Goal: Information Seeking & Learning: Find specific page/section

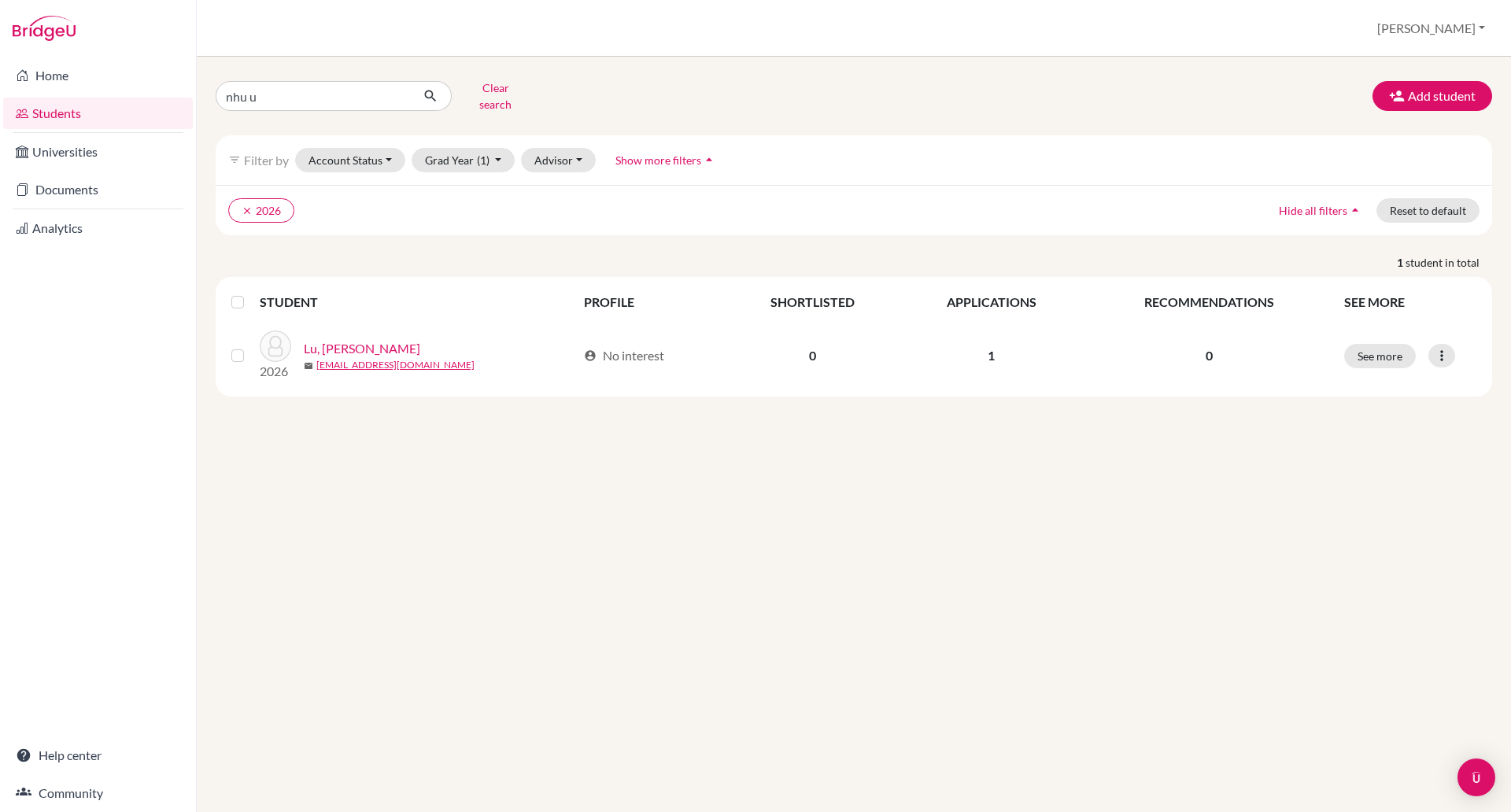
type input "nhu uy"
click button "submit" at bounding box center [431, 96] width 42 height 30
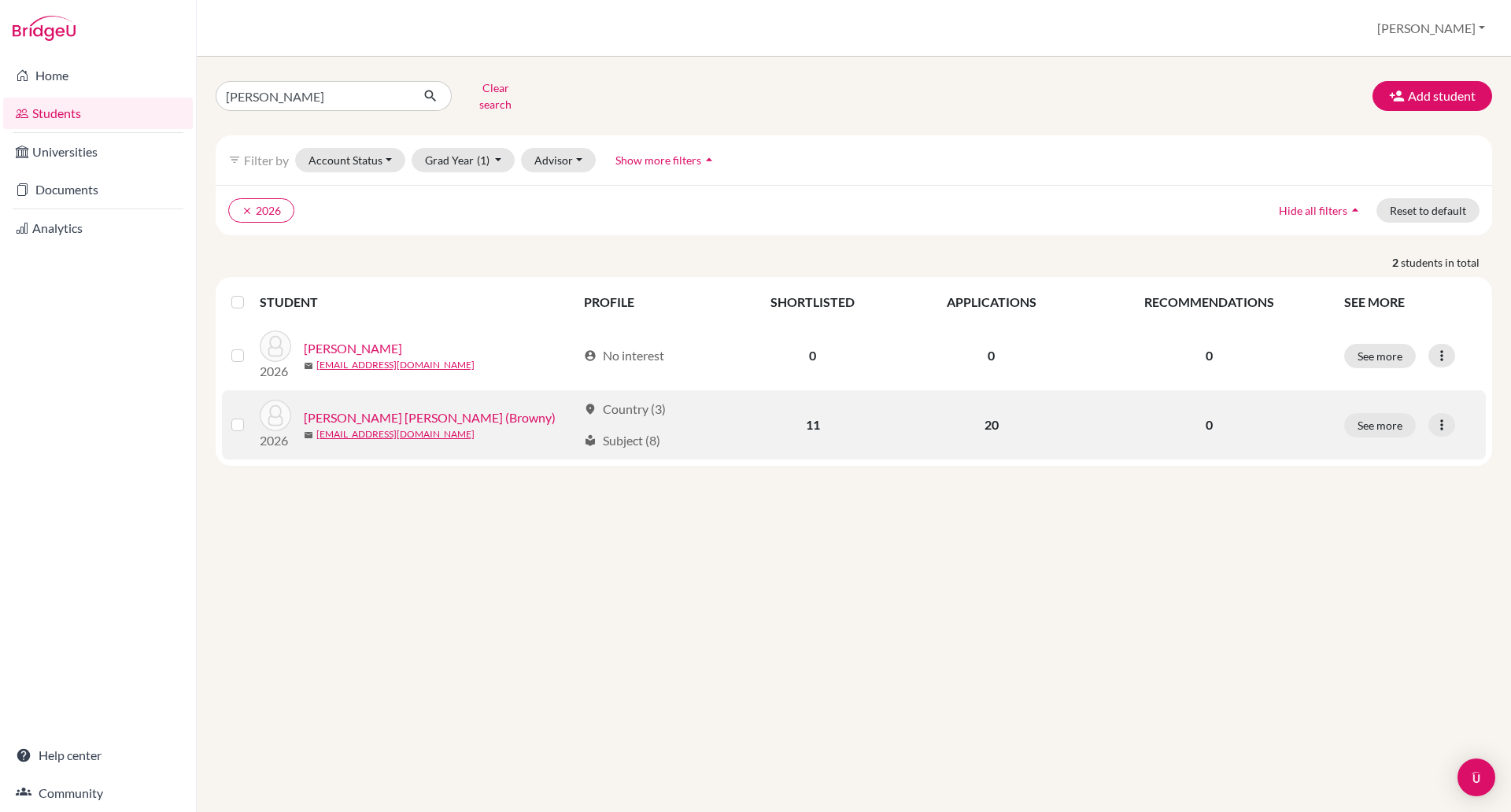
click at [384, 408] on link "[PERSON_NAME] [PERSON_NAME] (Browny)" at bounding box center [430, 417] width 252 height 19
click at [384, 408] on link "Truong, Nhu Quoc Uy (Browny)" at bounding box center [430, 417] width 252 height 19
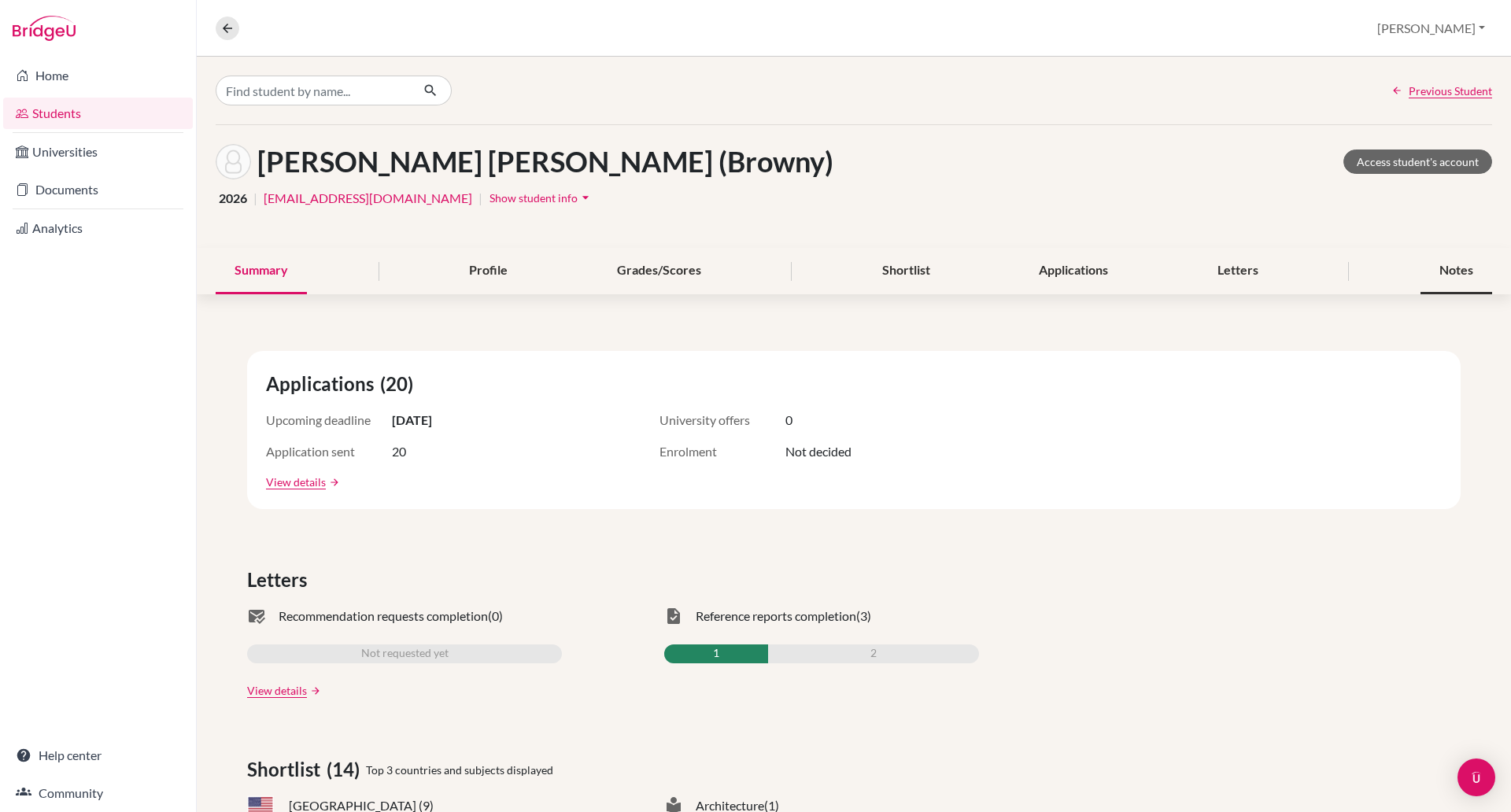
click at [1427, 275] on div "Notes" at bounding box center [1456, 271] width 72 height 46
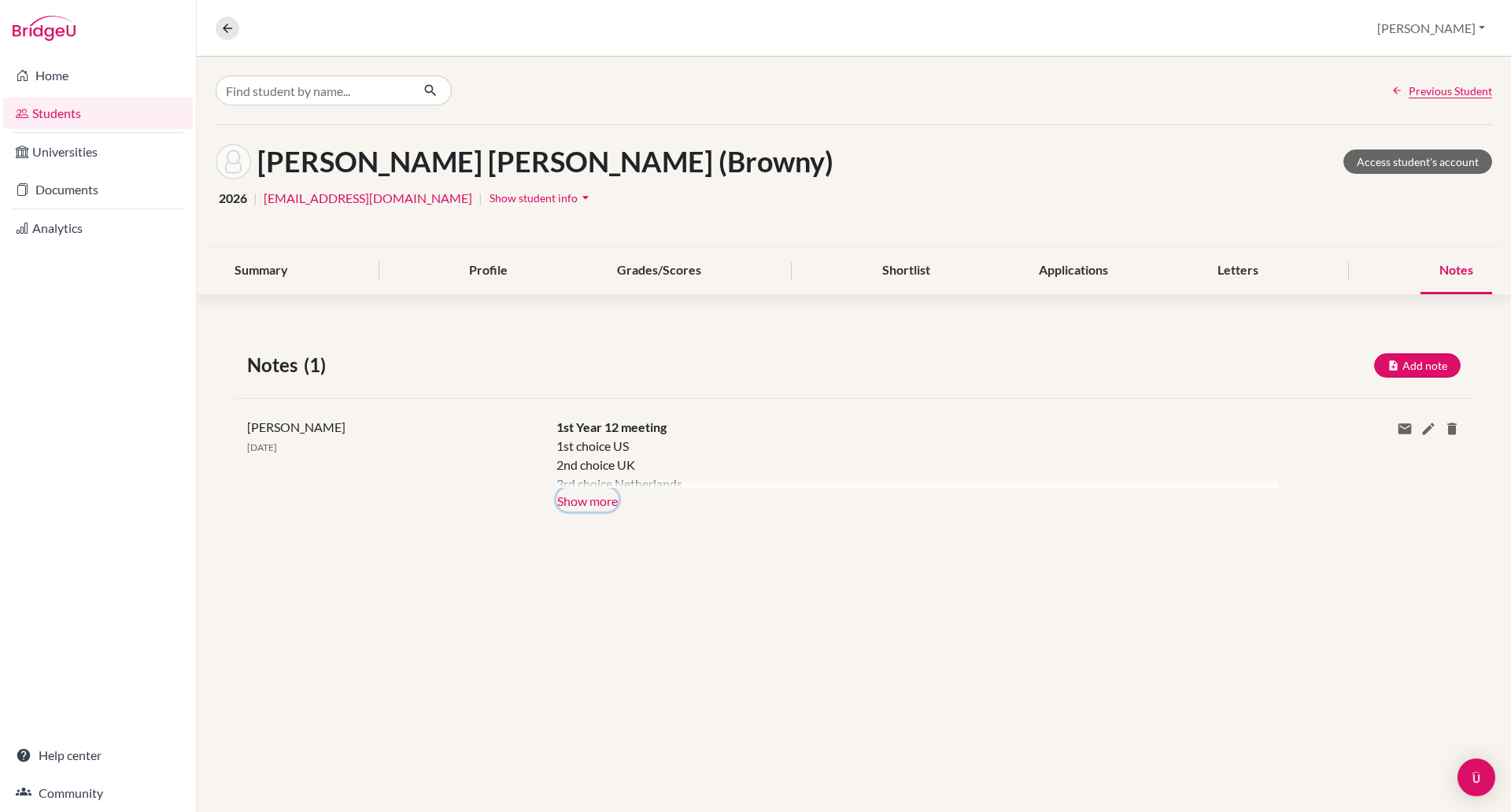
click at [592, 506] on button "Show more" at bounding box center [588, 499] width 62 height 24
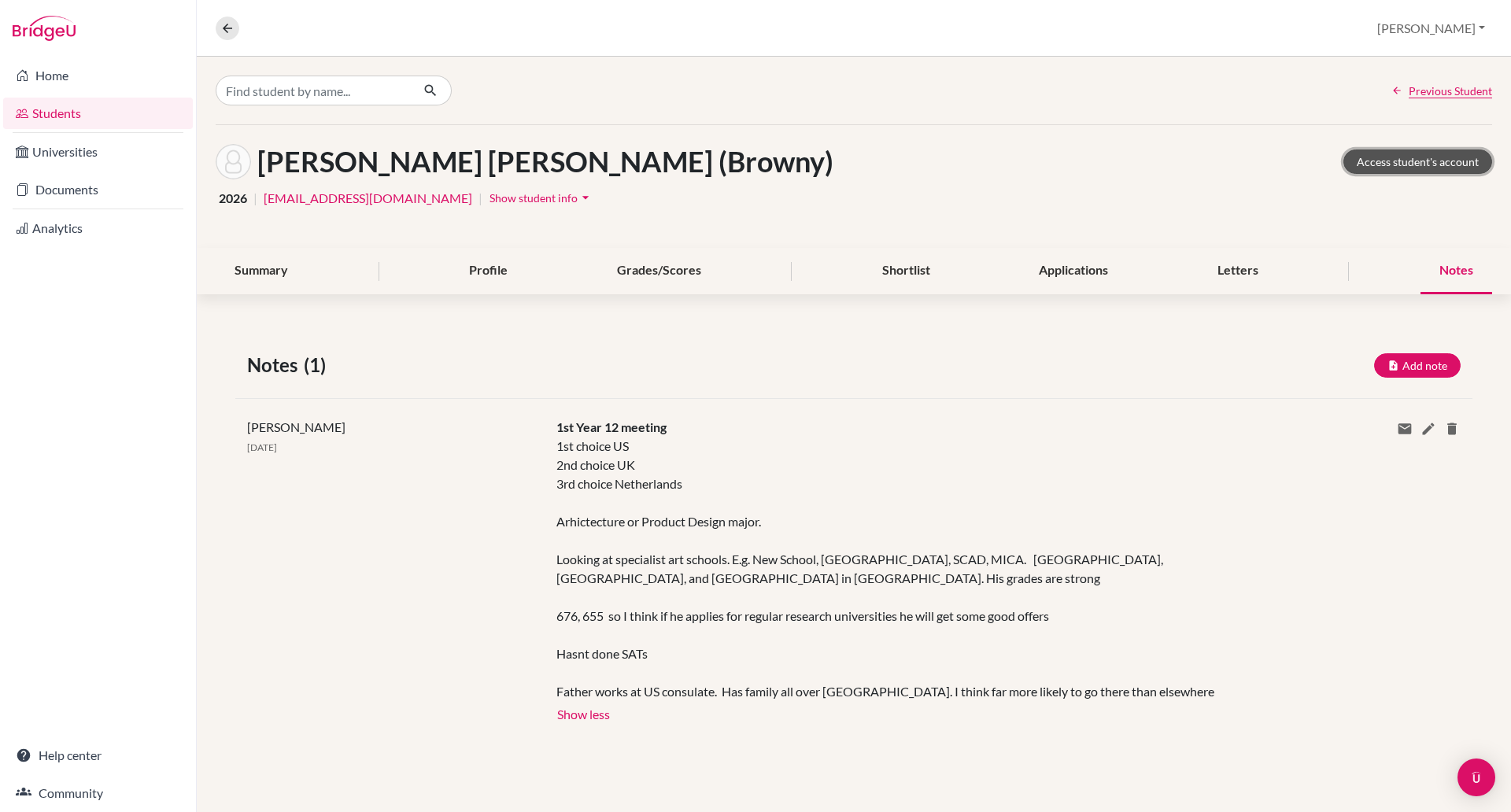
click at [1414, 164] on link "Access student's account" at bounding box center [1418, 161] width 149 height 24
click at [1414, 163] on link "Access student's account" at bounding box center [1418, 161] width 149 height 24
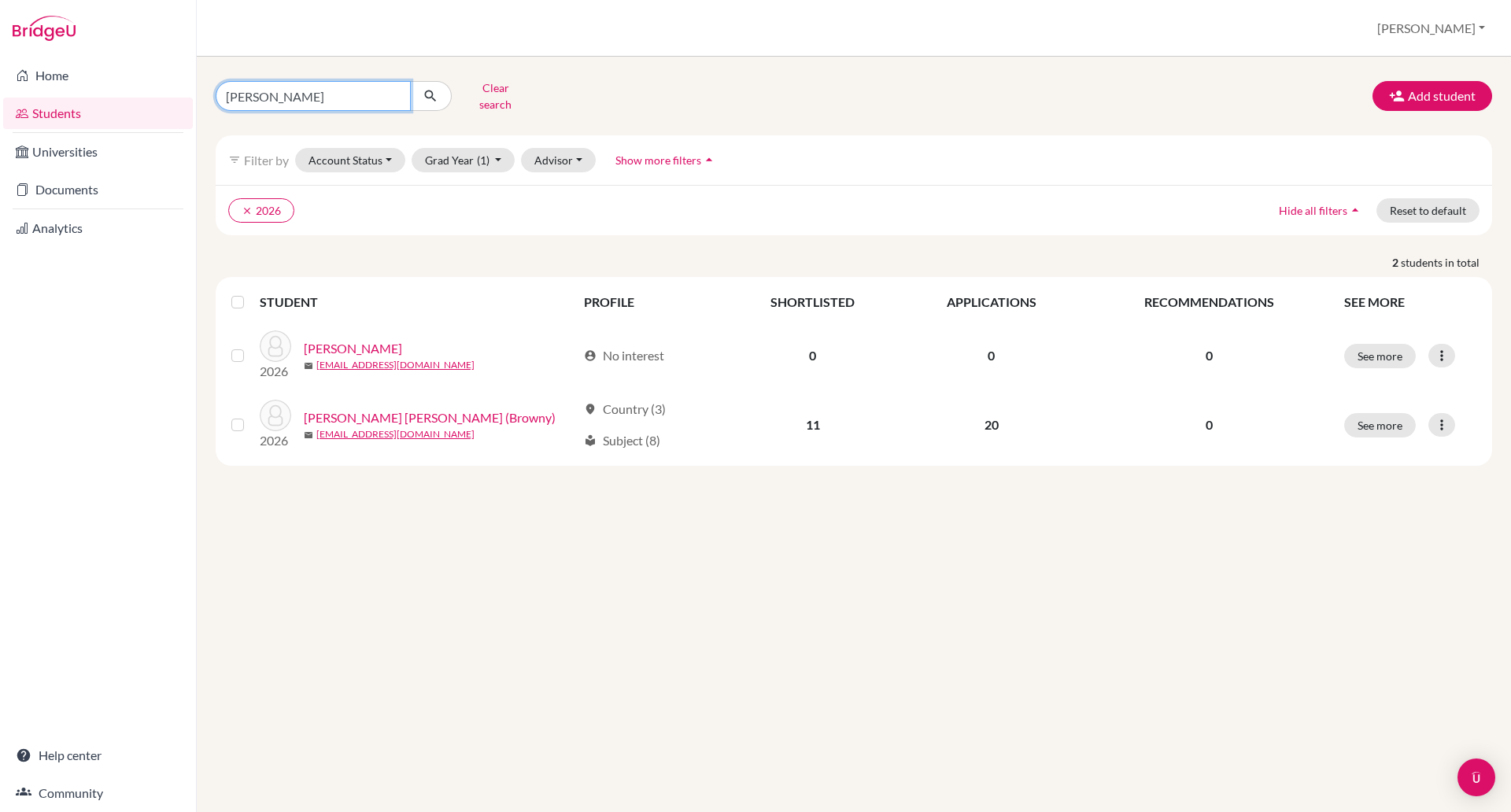
click at [301, 96] on input "nhu uy" at bounding box center [313, 96] width 195 height 30
type input "n"
type input "nora"
click button "submit" at bounding box center [431, 96] width 42 height 30
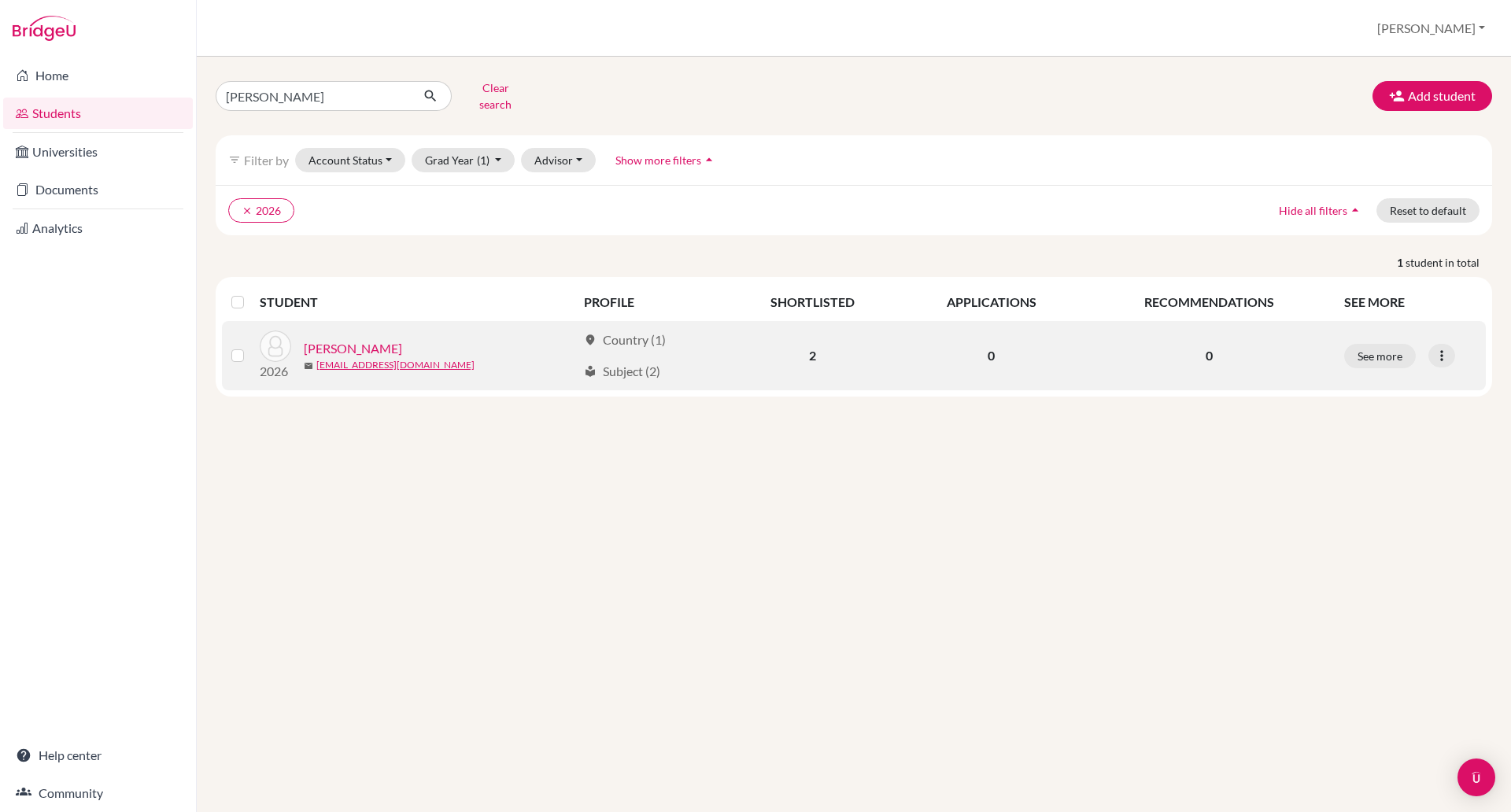
click at [370, 339] on link "Clarkson, Norah" at bounding box center [352, 348] width 99 height 19
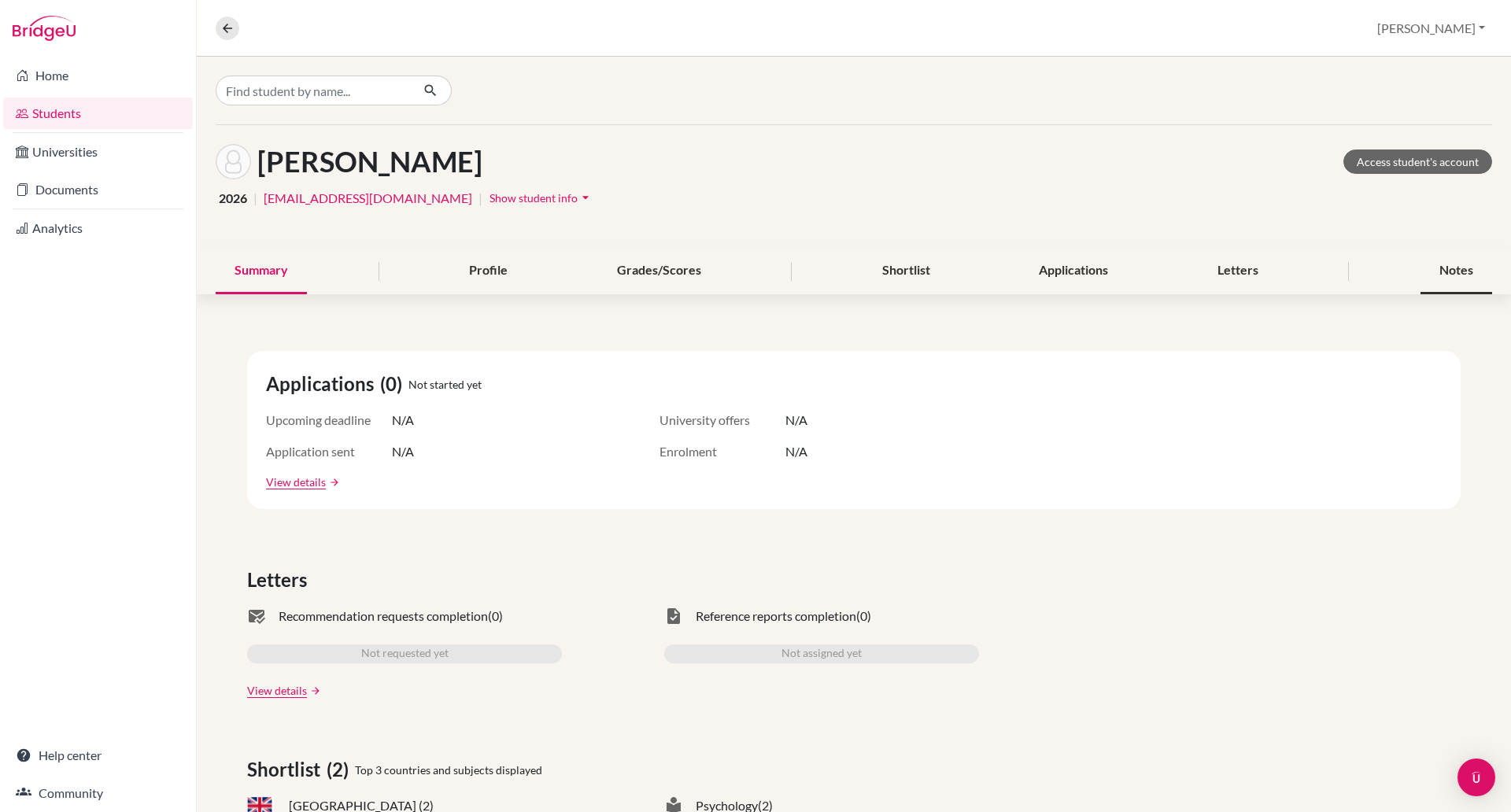
click at [1451, 272] on div "Notes" at bounding box center [1456, 271] width 72 height 46
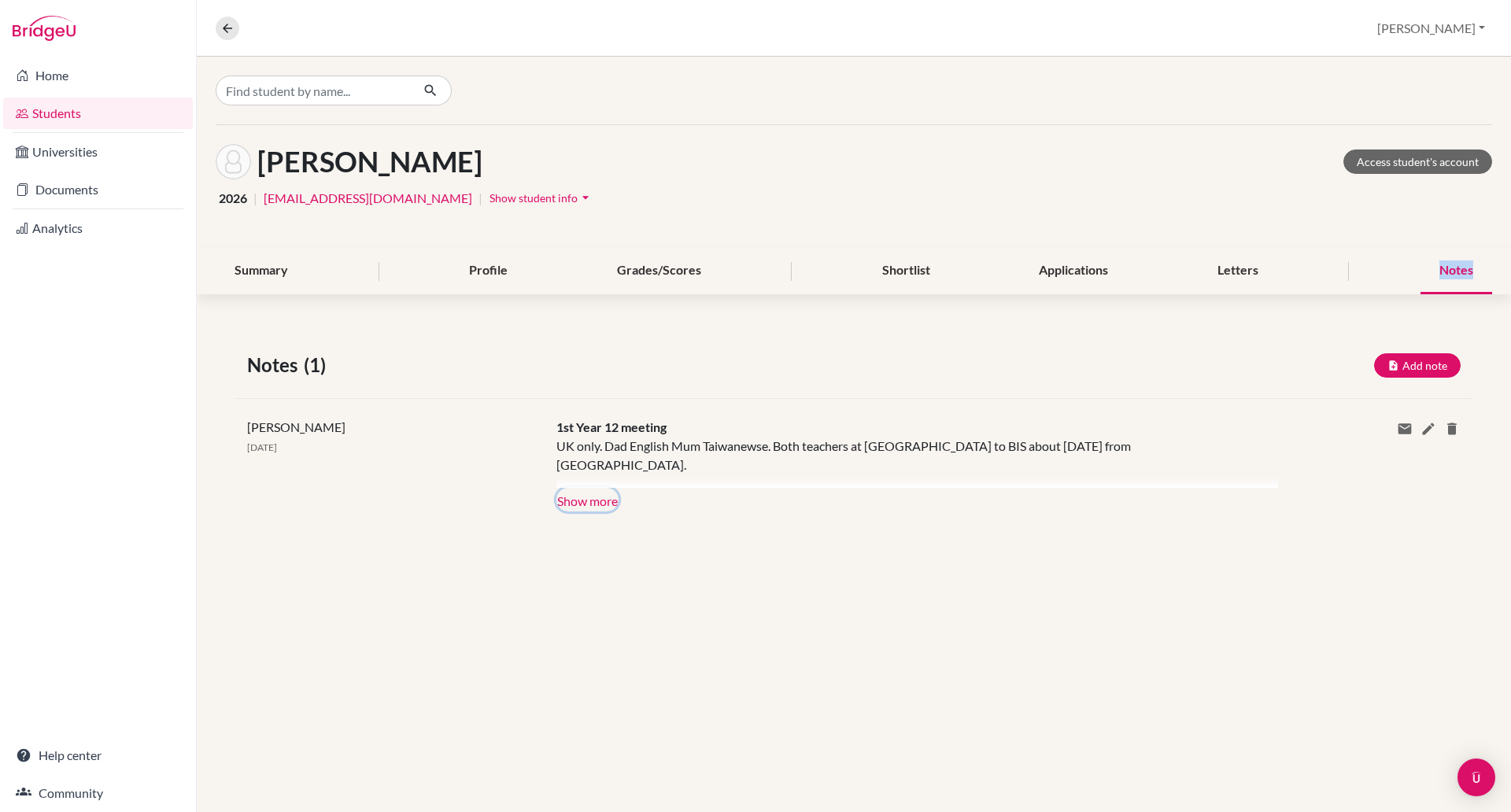
click at [597, 501] on button "Show more" at bounding box center [588, 499] width 62 height 24
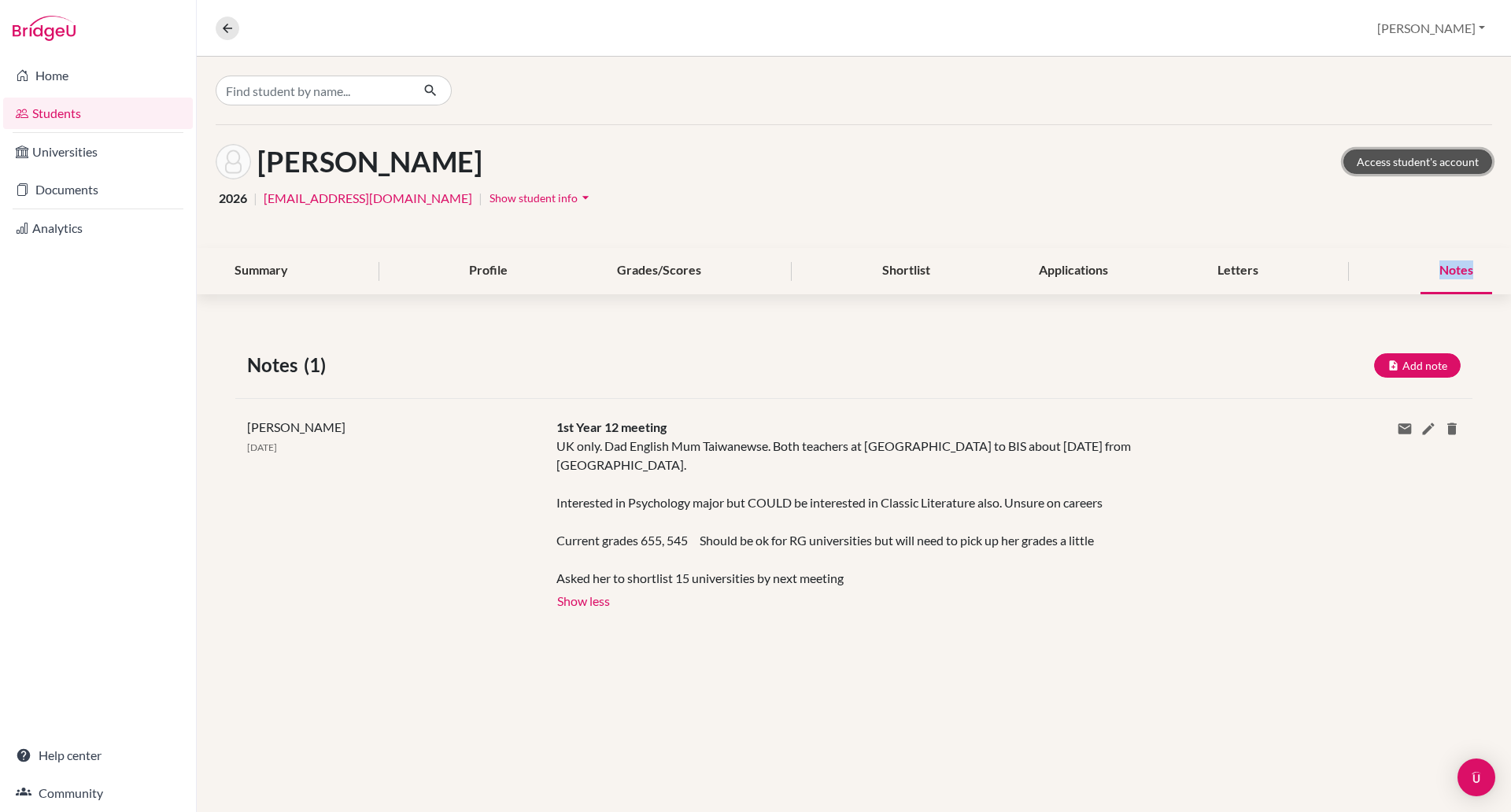
click at [1397, 164] on link "Access student's account" at bounding box center [1418, 161] width 149 height 24
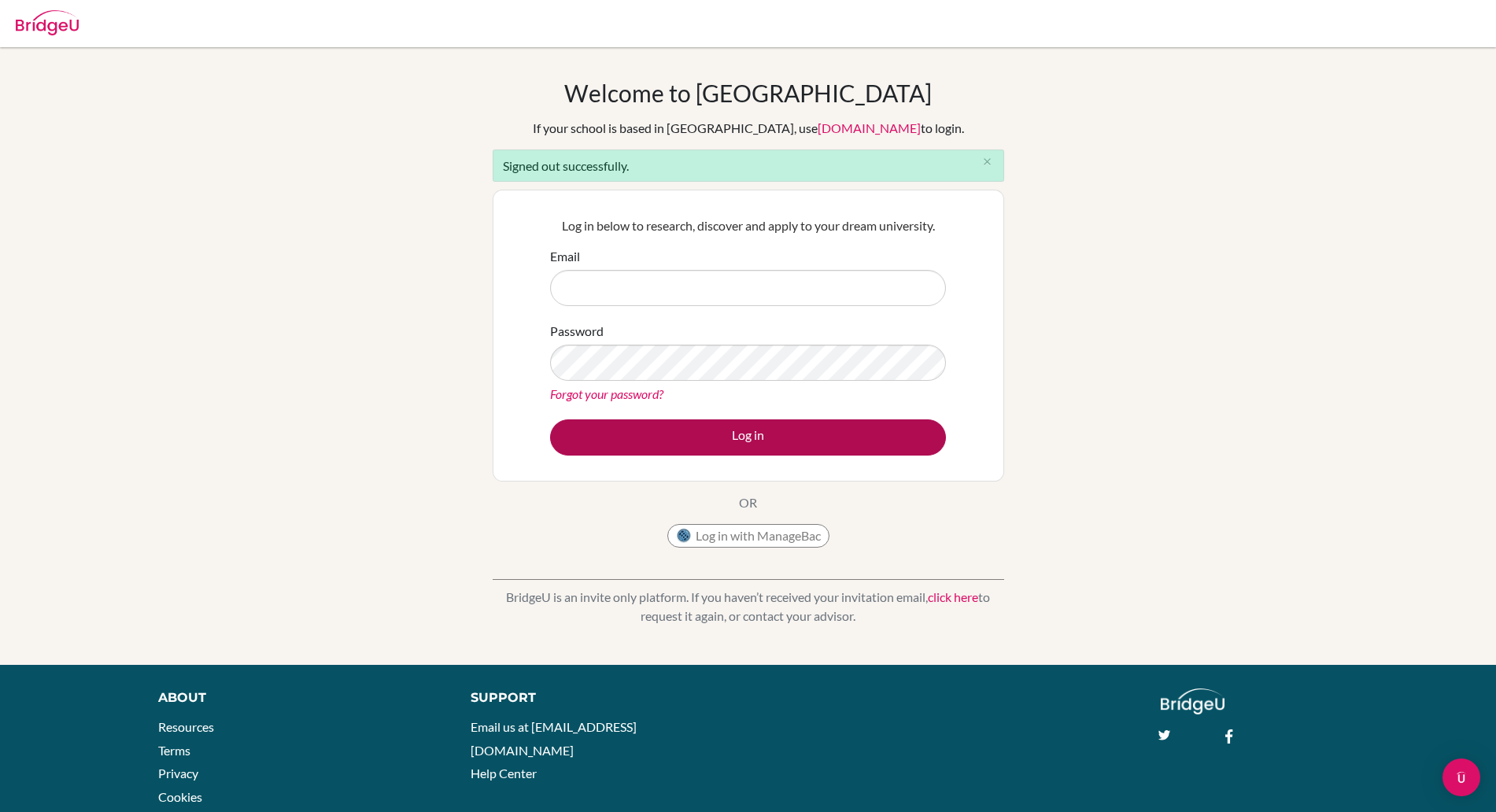
type input "[PERSON_NAME][EMAIL_ADDRESS][PERSON_NAME][DOMAIN_NAME]"
click at [728, 430] on button "Log in" at bounding box center [748, 437] width 396 height 36
type input "[PERSON_NAME][EMAIL_ADDRESS][PERSON_NAME][DOMAIN_NAME]"
click at [777, 434] on button "Log in" at bounding box center [748, 437] width 396 height 36
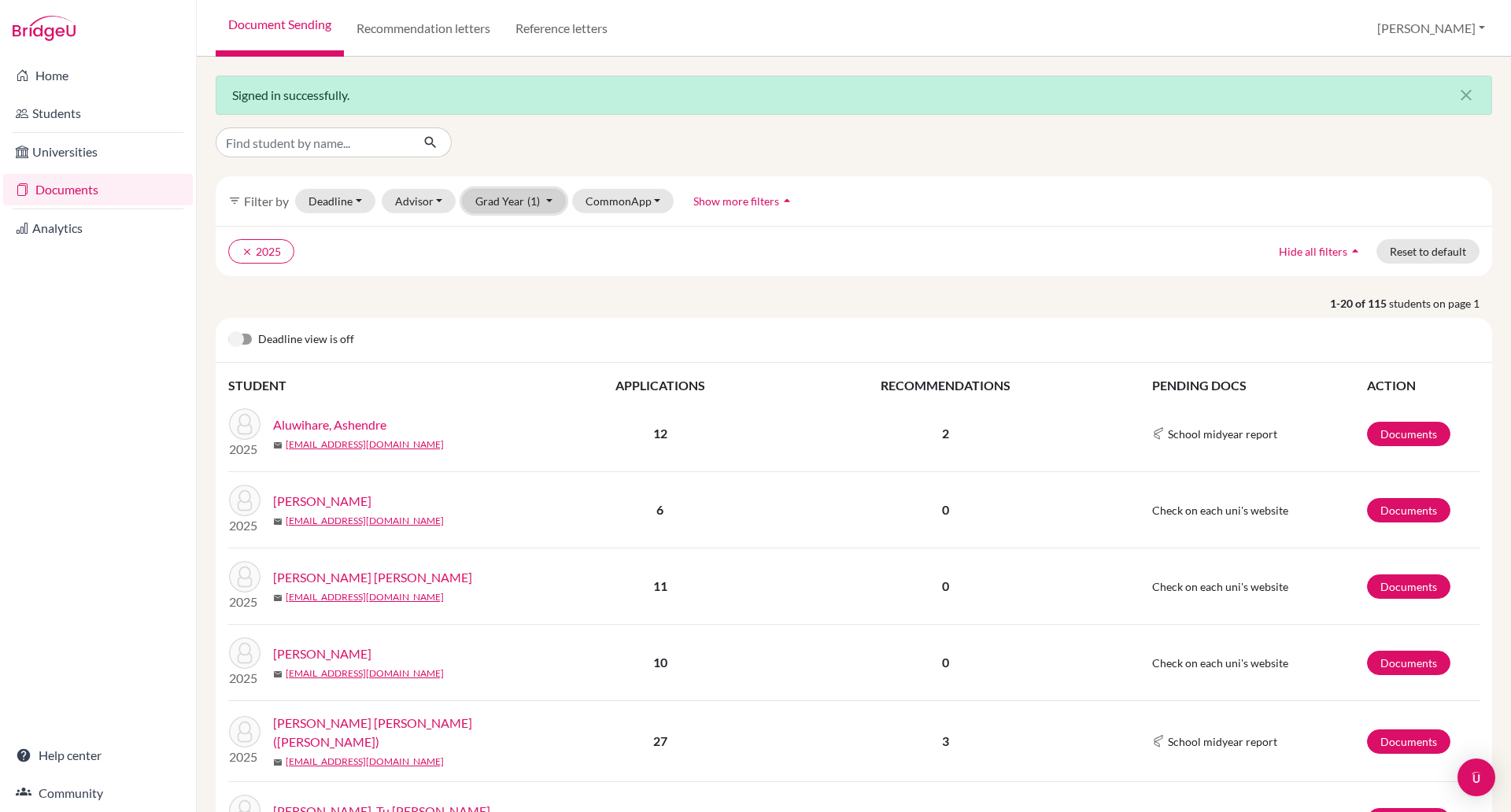
click at [519, 204] on button "Grad Year (1)" at bounding box center [513, 201] width 104 height 24
click at [343, 200] on button "Deadline - Select a date range Or double click for a single date selection Toda…" at bounding box center [335, 201] width 80 height 24
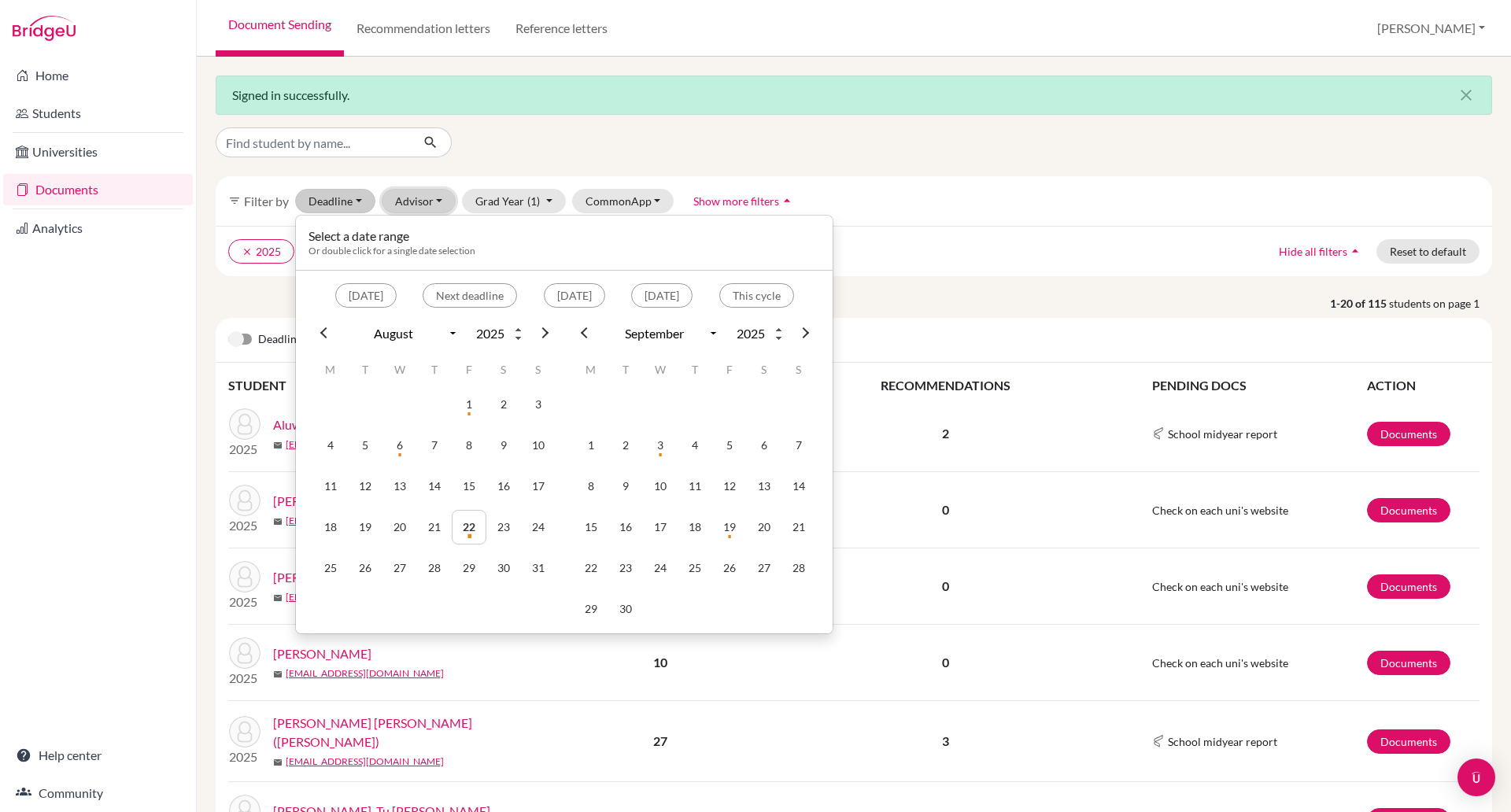
click at [418, 200] on button "Advisor" at bounding box center [419, 201] width 75 height 24
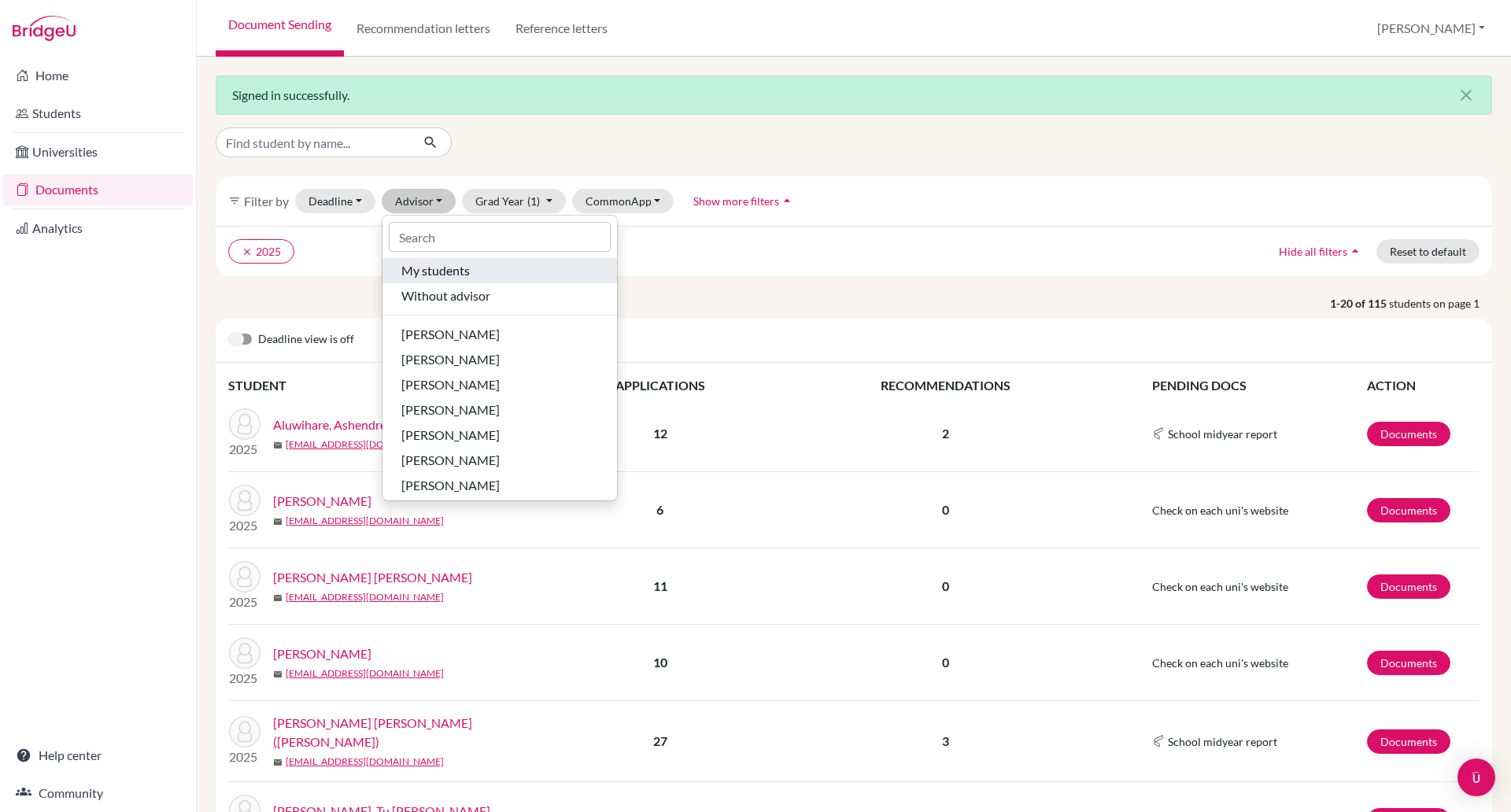
click at [429, 266] on span "My students" at bounding box center [435, 270] width 68 height 19
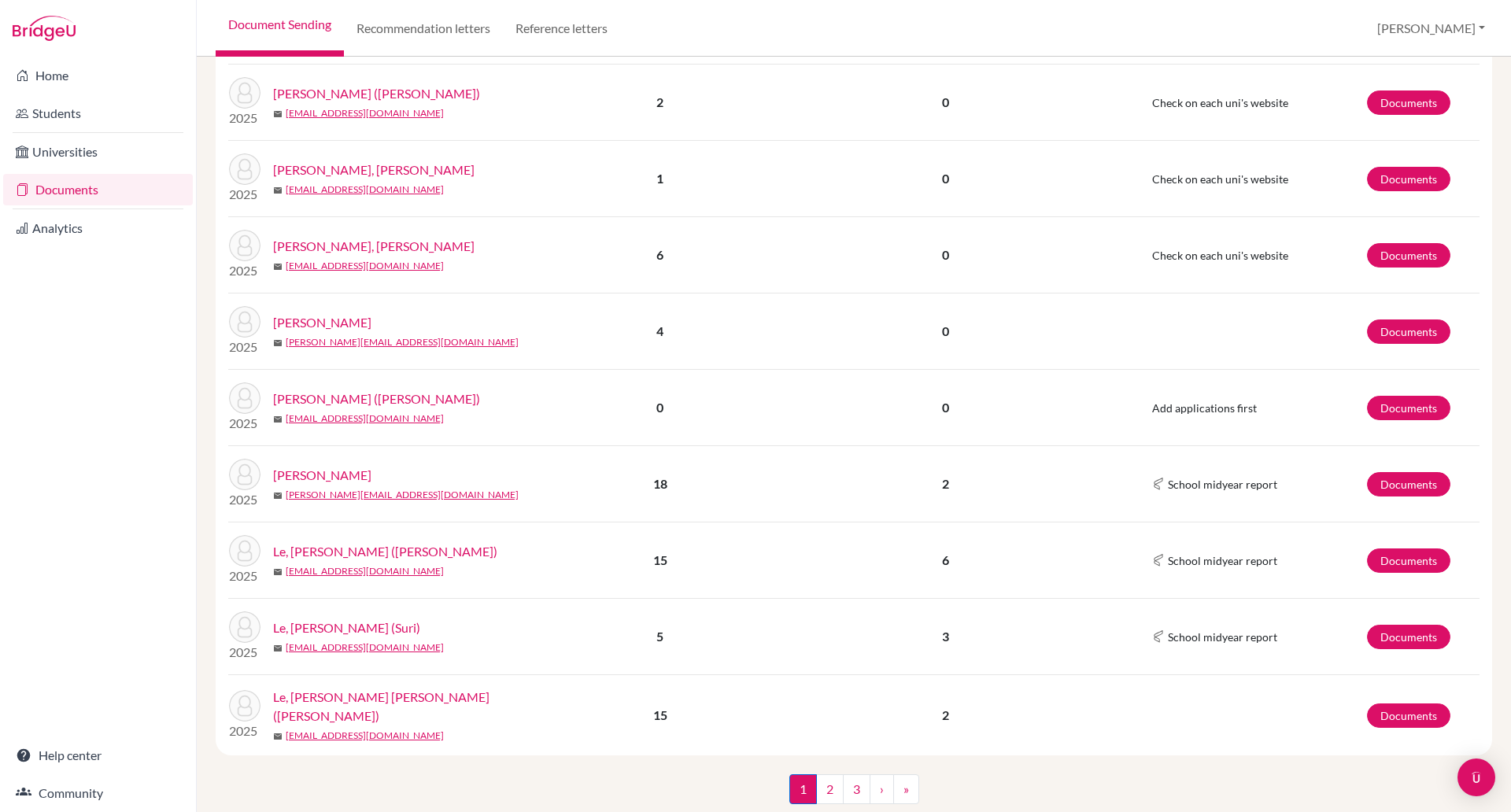
scroll to position [1208, 0]
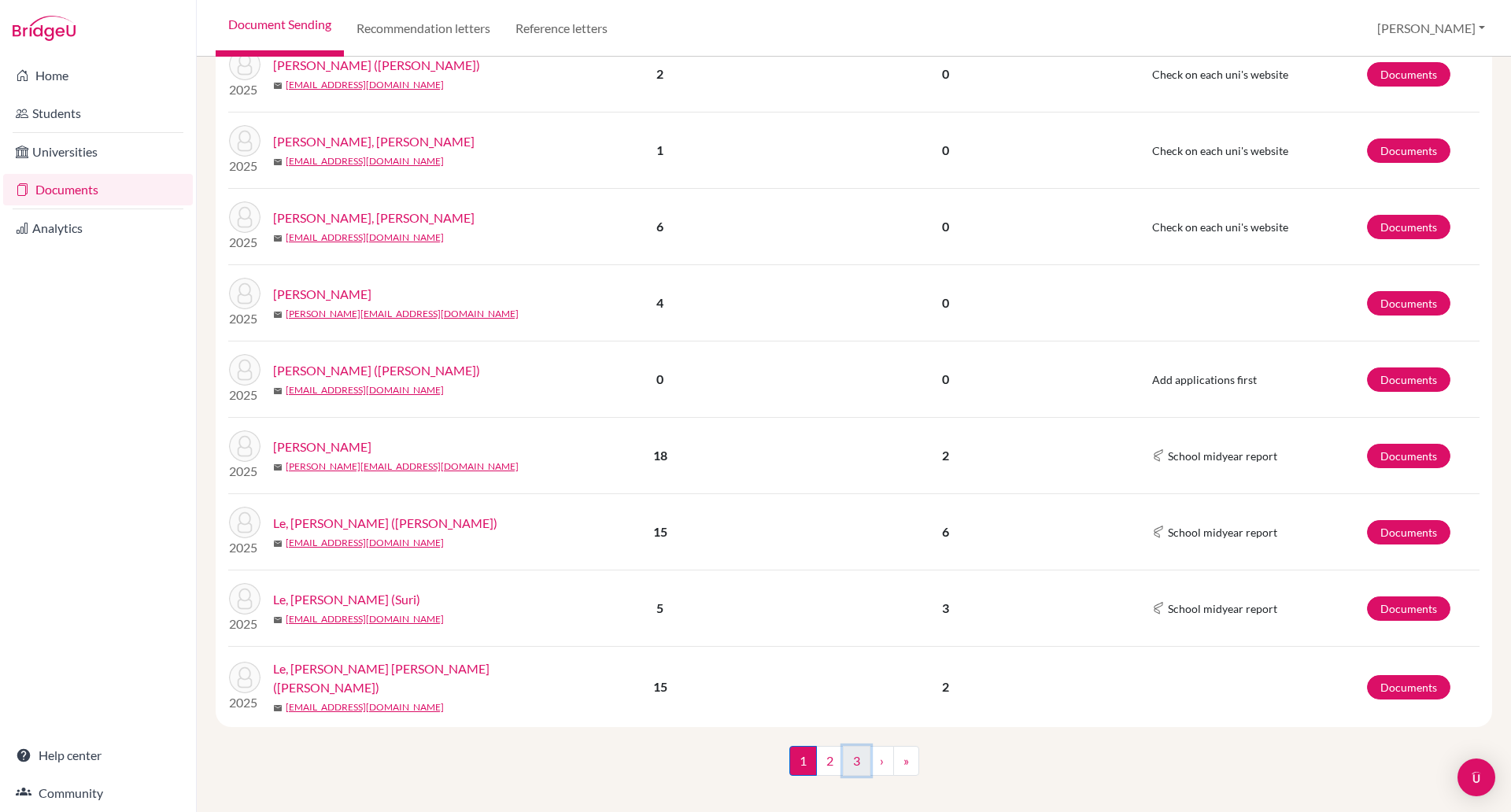
click at [847, 751] on link "3" at bounding box center [856, 761] width 28 height 30
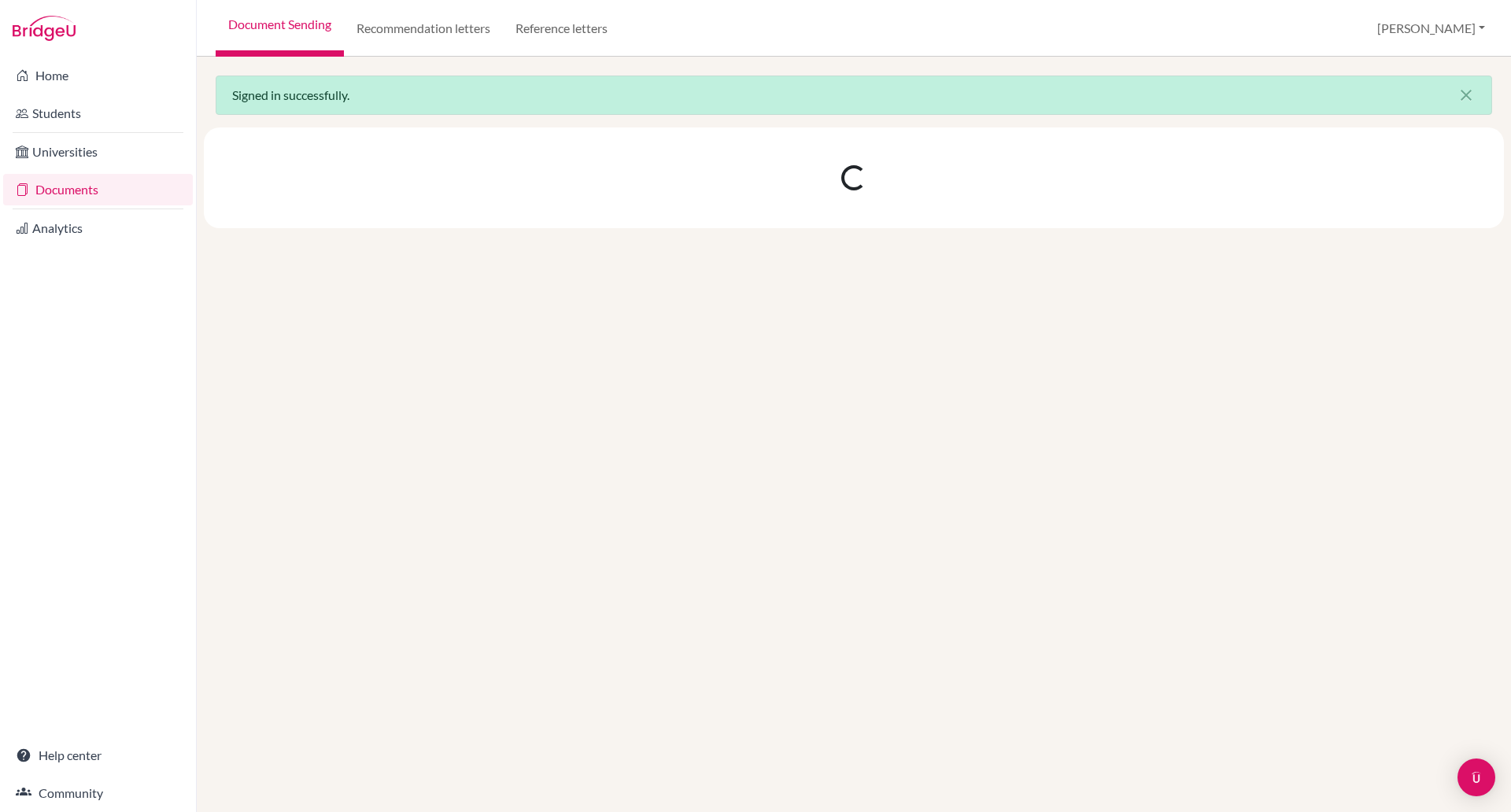
scroll to position [0, 0]
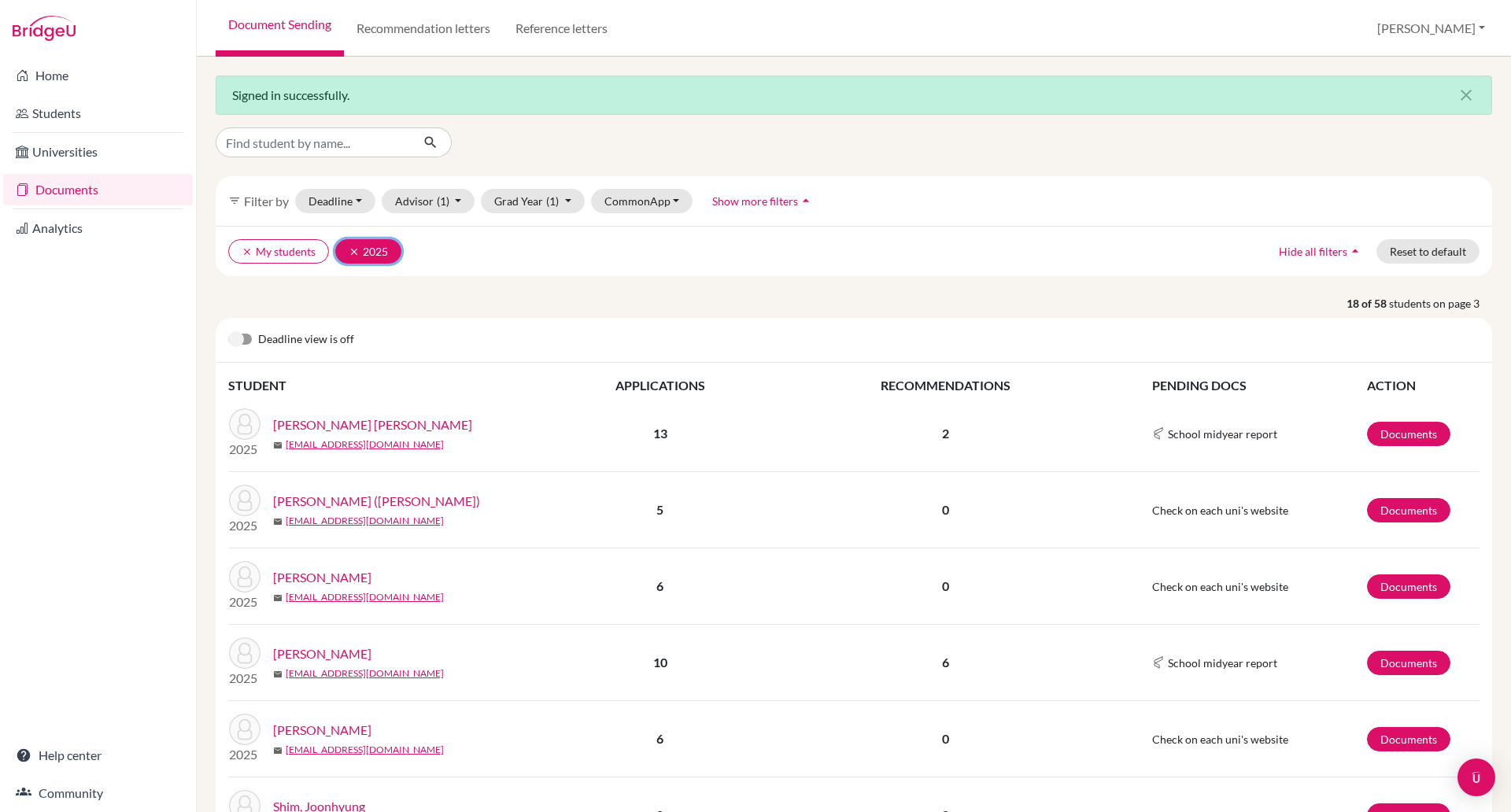
click at [378, 252] on button "clear 2025" at bounding box center [368, 250] width 66 height 24
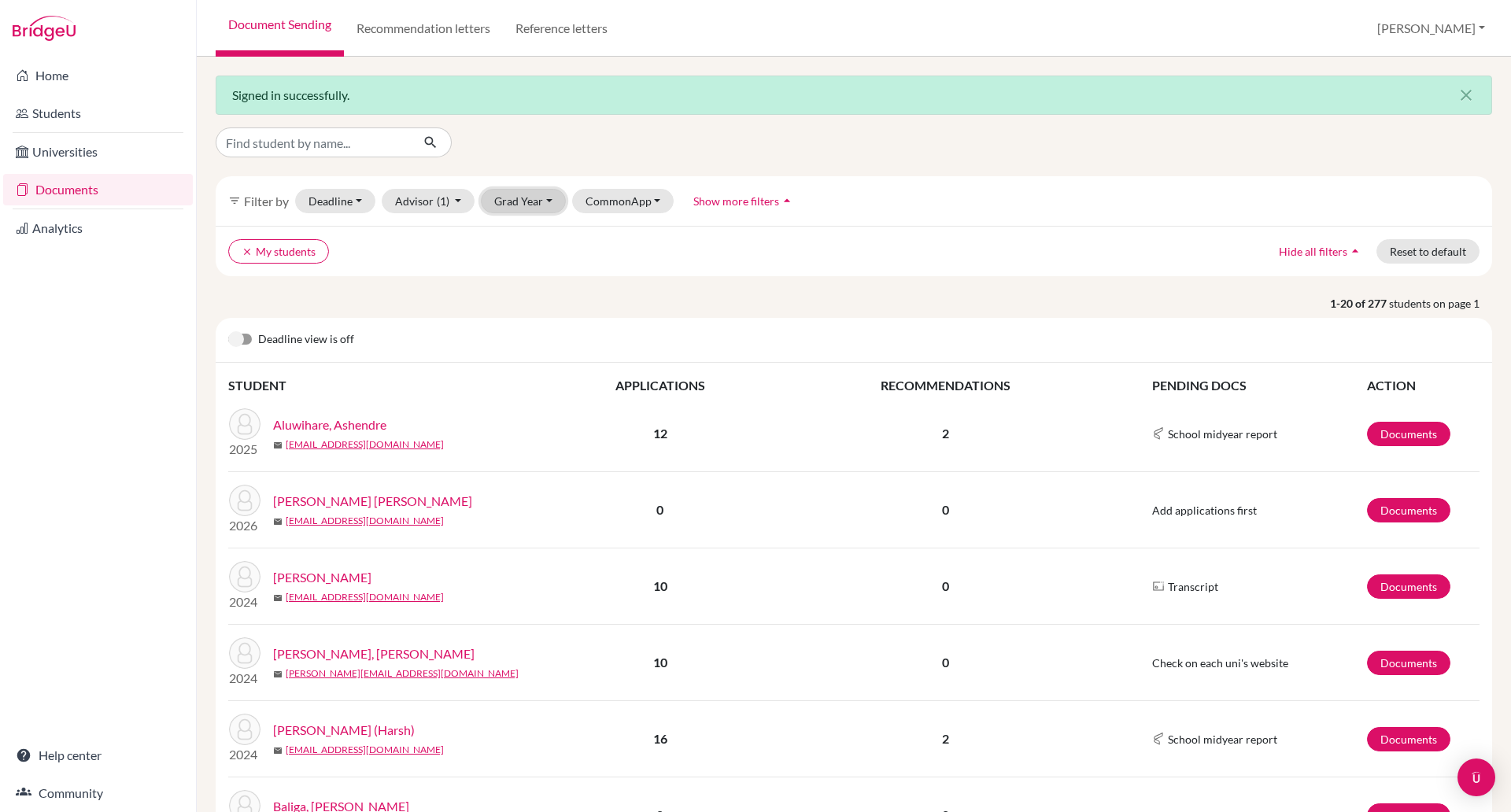
click at [536, 209] on button "Grad Year" at bounding box center [524, 201] width 85 height 24
click at [526, 259] on span "2026" at bounding box center [515, 259] width 28 height 19
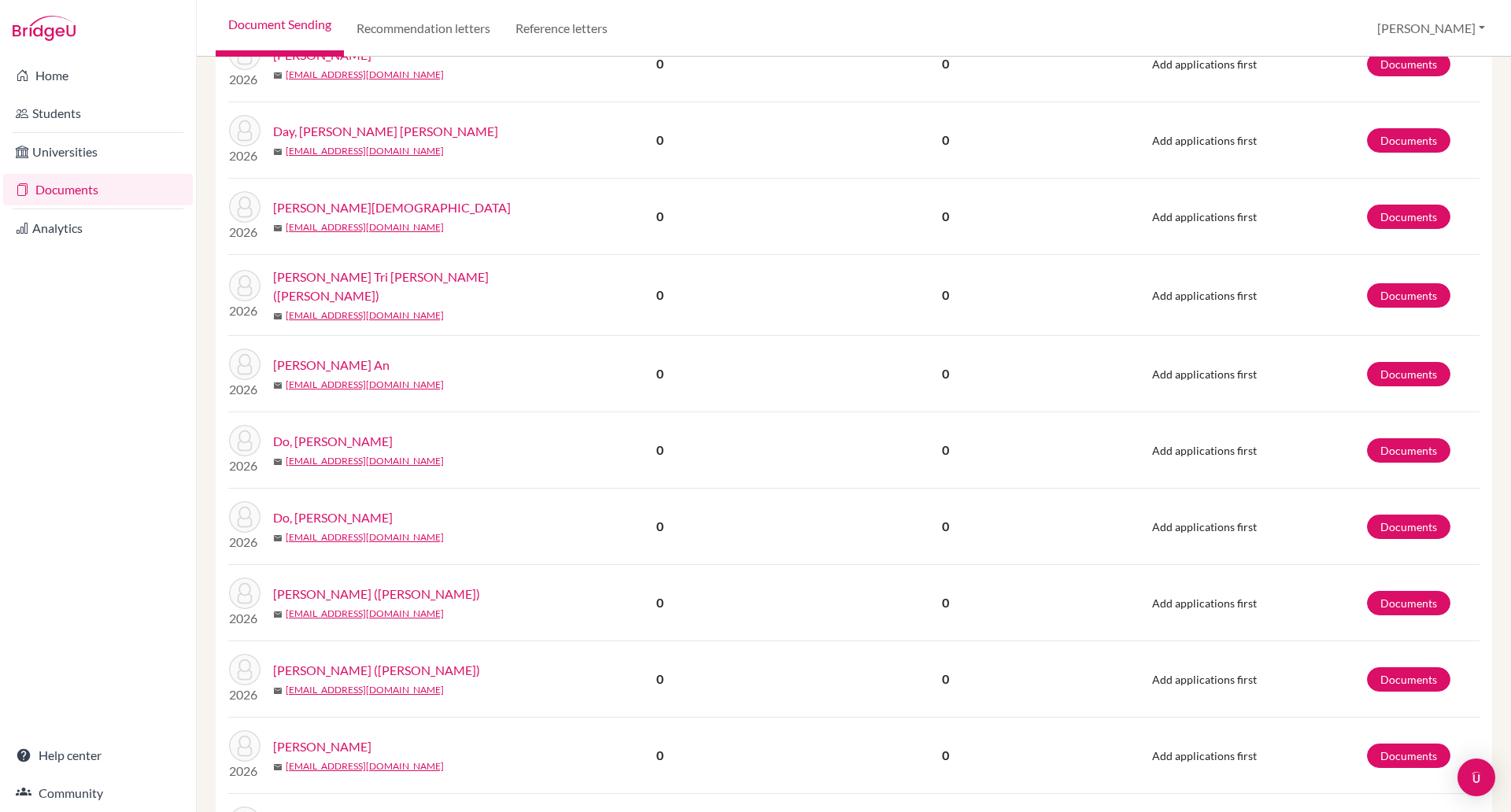
scroll to position [1236, 0]
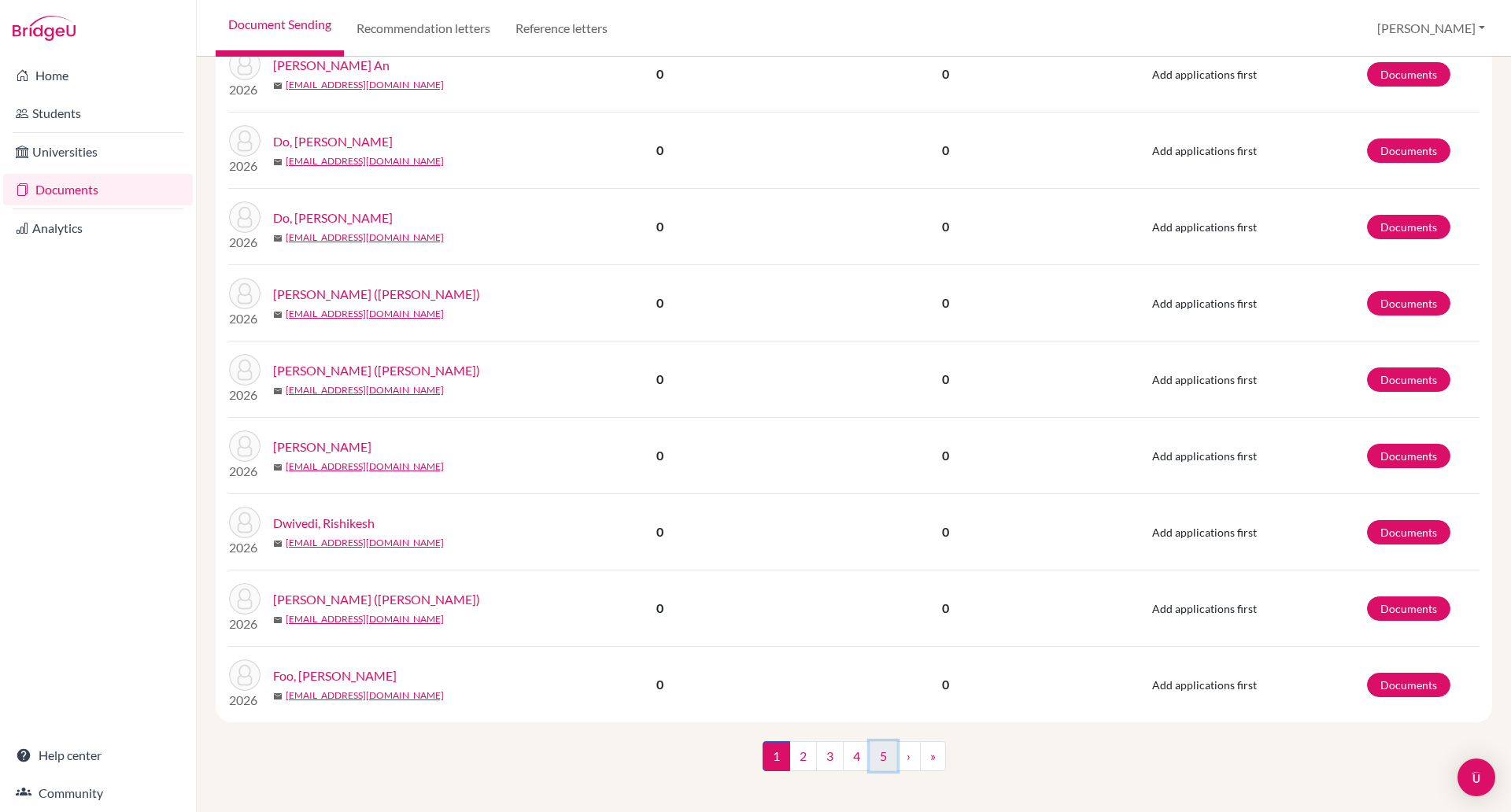
click at [869, 749] on link "5" at bounding box center [882, 756] width 28 height 30
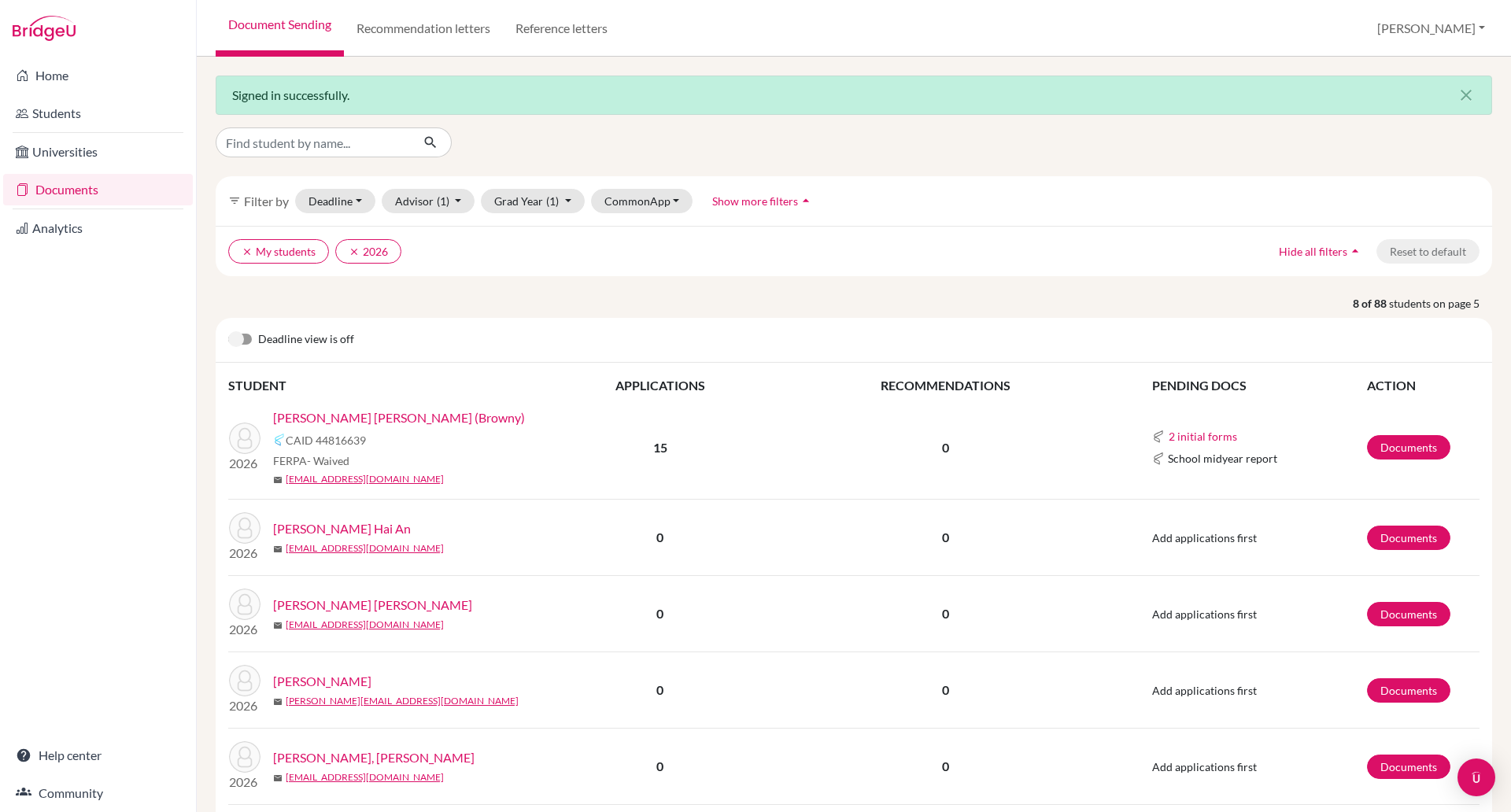
click at [377, 418] on link "Truong, Nhu Quoc Uy (Browny)" at bounding box center [400, 417] width 252 height 19
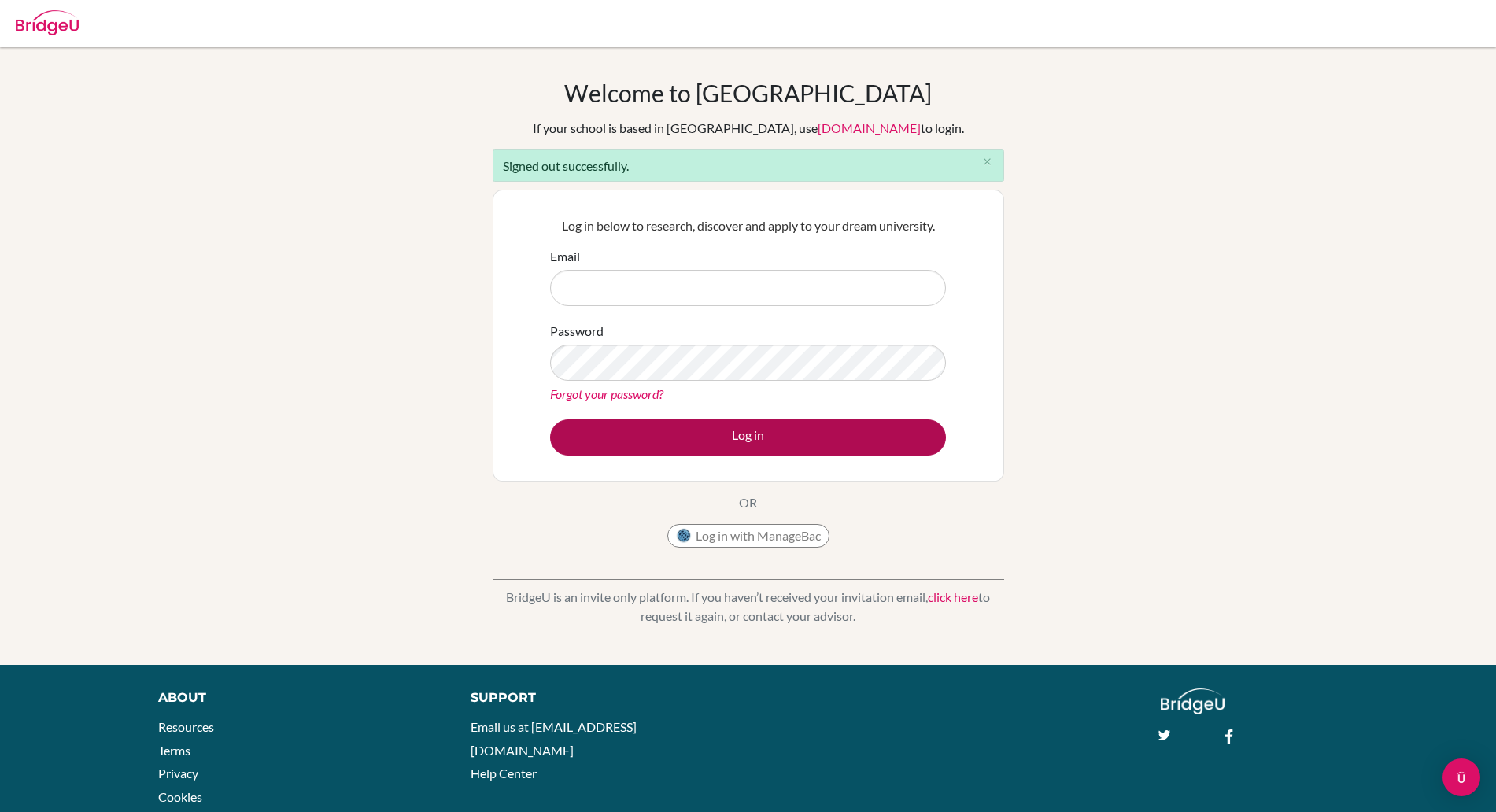
type input "[PERSON_NAME][EMAIL_ADDRESS][PERSON_NAME][DOMAIN_NAME]"
click at [756, 440] on button "Log in" at bounding box center [748, 437] width 396 height 36
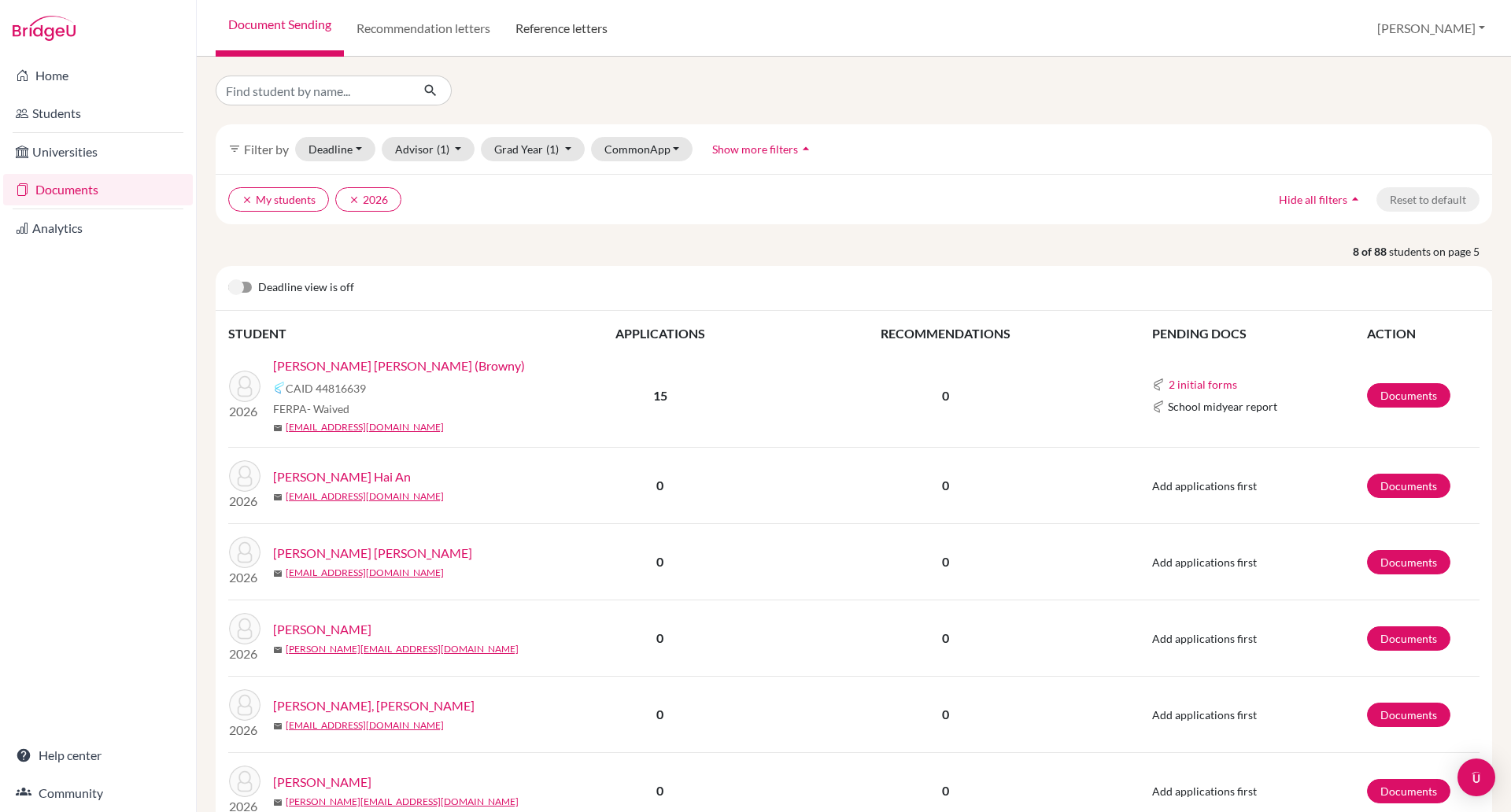
click at [563, 27] on link "Reference letters" at bounding box center [561, 28] width 117 height 57
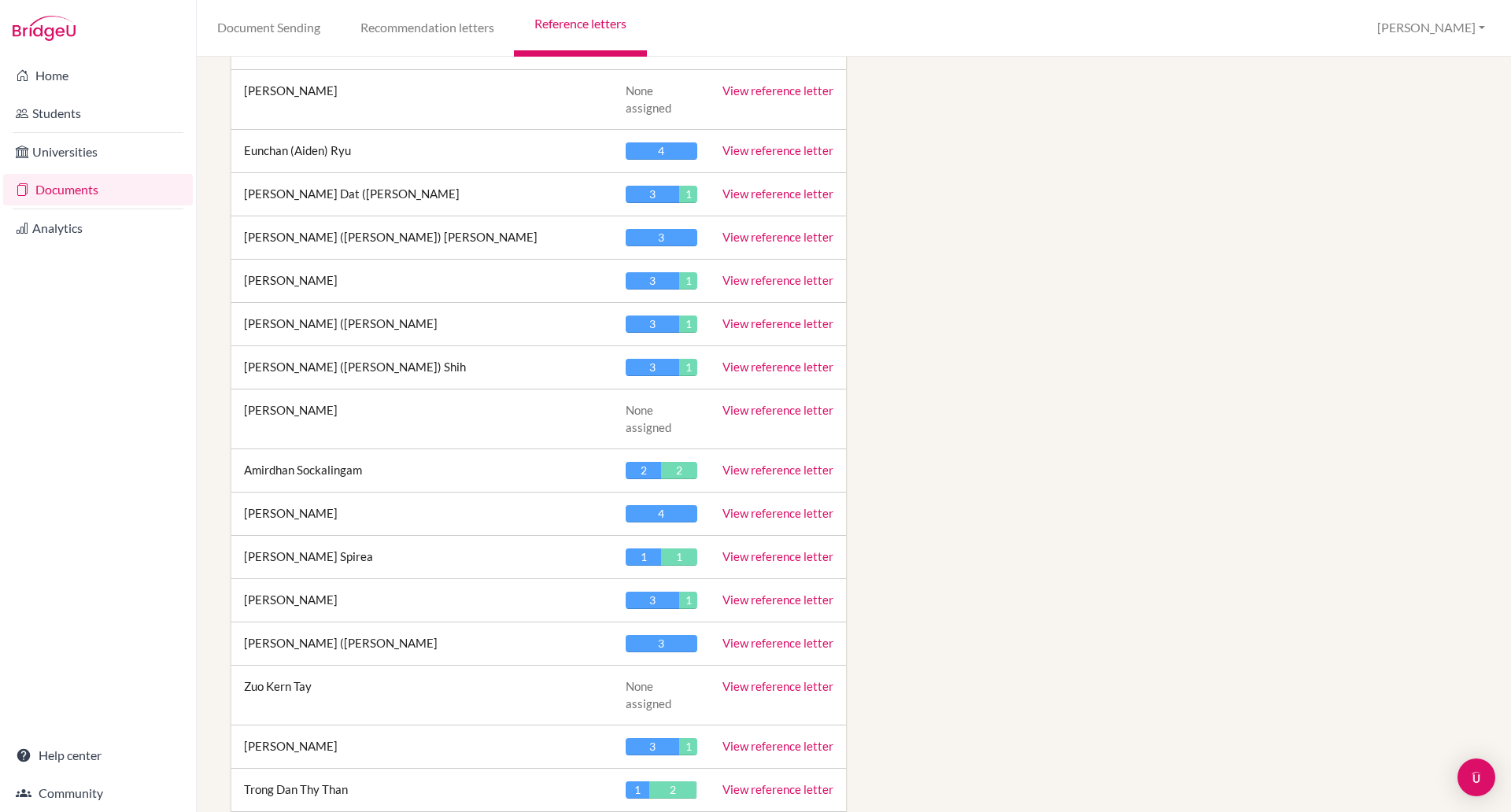
scroll to position [6245, 0]
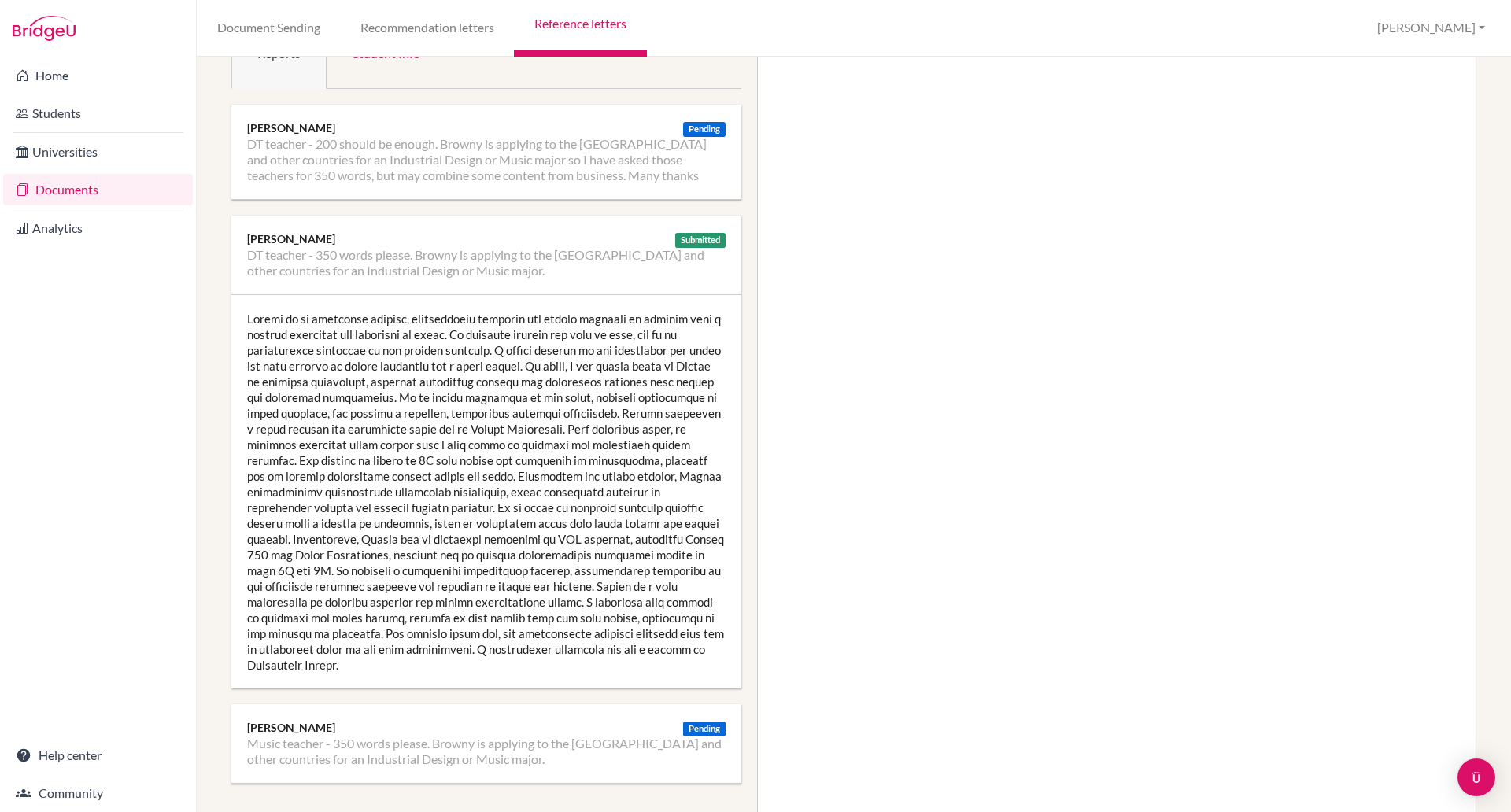
scroll to position [232, 0]
